Goal: Task Accomplishment & Management: Manage account settings

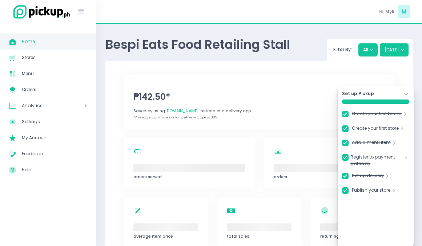
checkbox input "true"
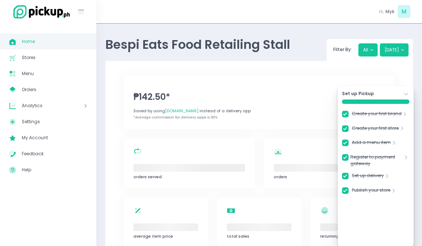
checkbox input "true"
